Goal: Transaction & Acquisition: Purchase product/service

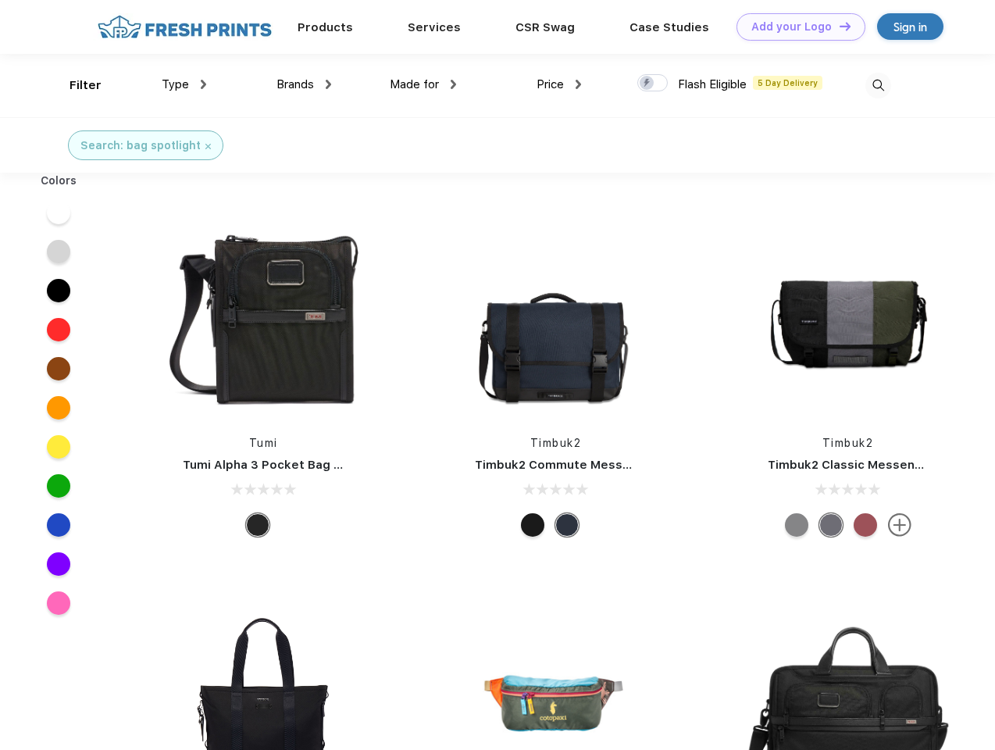
scroll to position [1, 0]
click at [795, 27] on link "Add your Logo Design Tool" at bounding box center [800, 26] width 129 height 27
click at [0, 0] on div "Design Tool" at bounding box center [0, 0] width 0 height 0
click at [838, 26] on link "Add your Logo Design Tool" at bounding box center [800, 26] width 129 height 27
click at [75, 85] on div "Filter" at bounding box center [85, 86] width 32 height 18
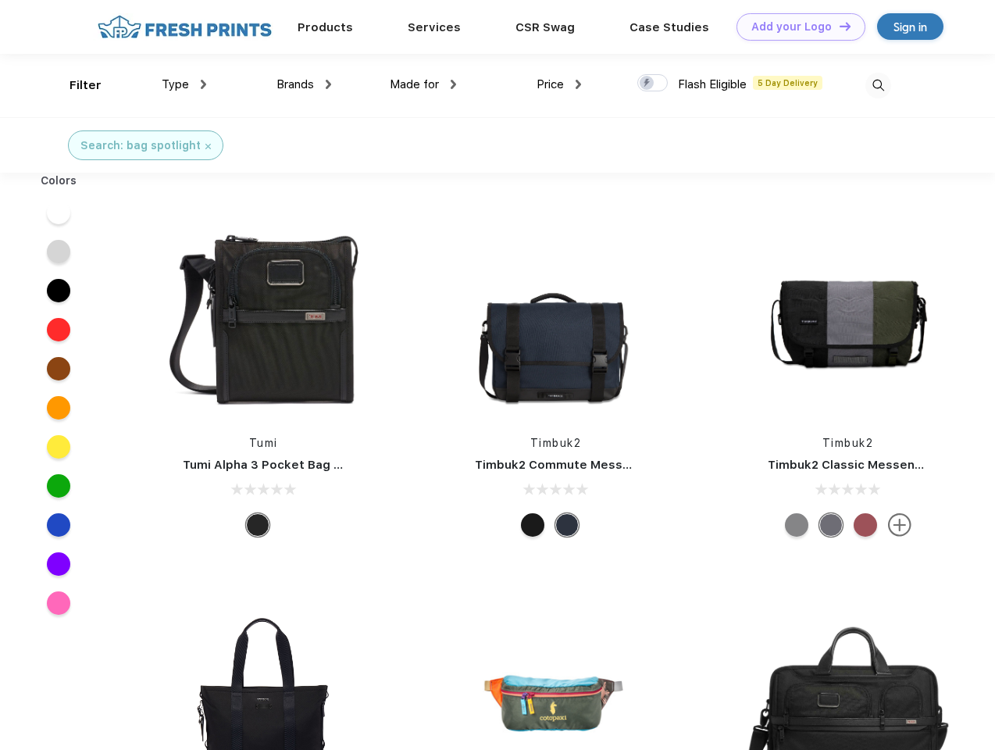
click at [184, 84] on span "Type" at bounding box center [175, 84] width 27 height 14
click at [304, 84] on span "Brands" at bounding box center [294, 84] width 37 height 14
click at [423, 84] on span "Made for" at bounding box center [414, 84] width 49 height 14
click at [559, 84] on span "Price" at bounding box center [549, 84] width 27 height 14
click at [653, 84] on div at bounding box center [652, 82] width 30 height 17
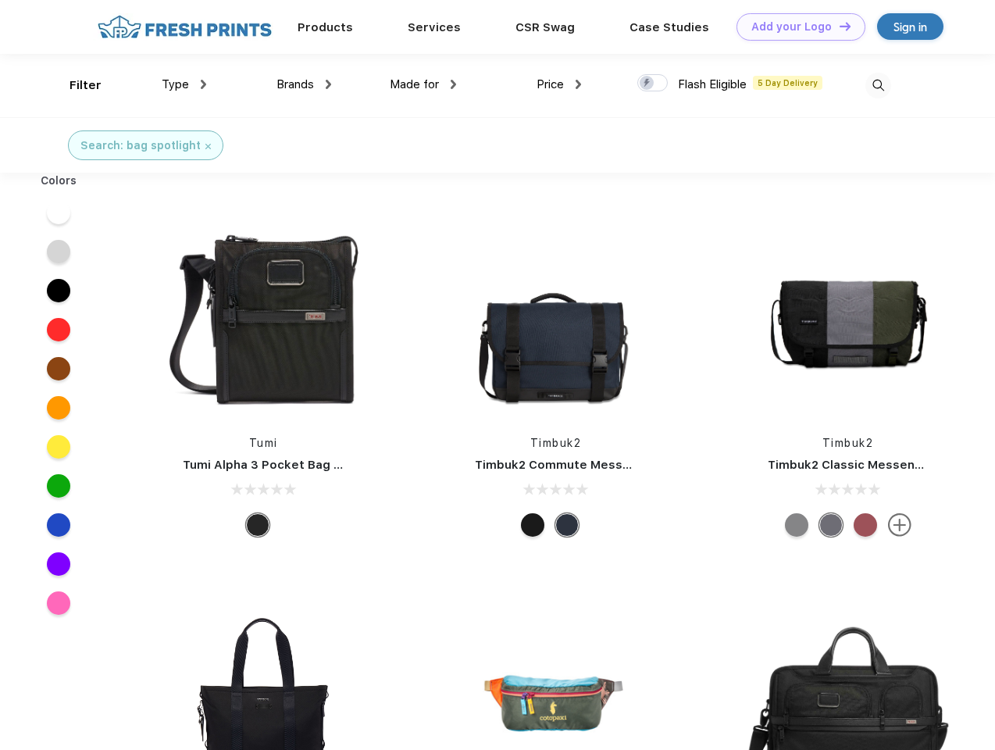
click at [647, 84] on input "checkbox" at bounding box center [642, 78] width 10 height 10
click at [878, 85] on img at bounding box center [878, 86] width 26 height 26
